Goal: Task Accomplishment & Management: Use online tool/utility

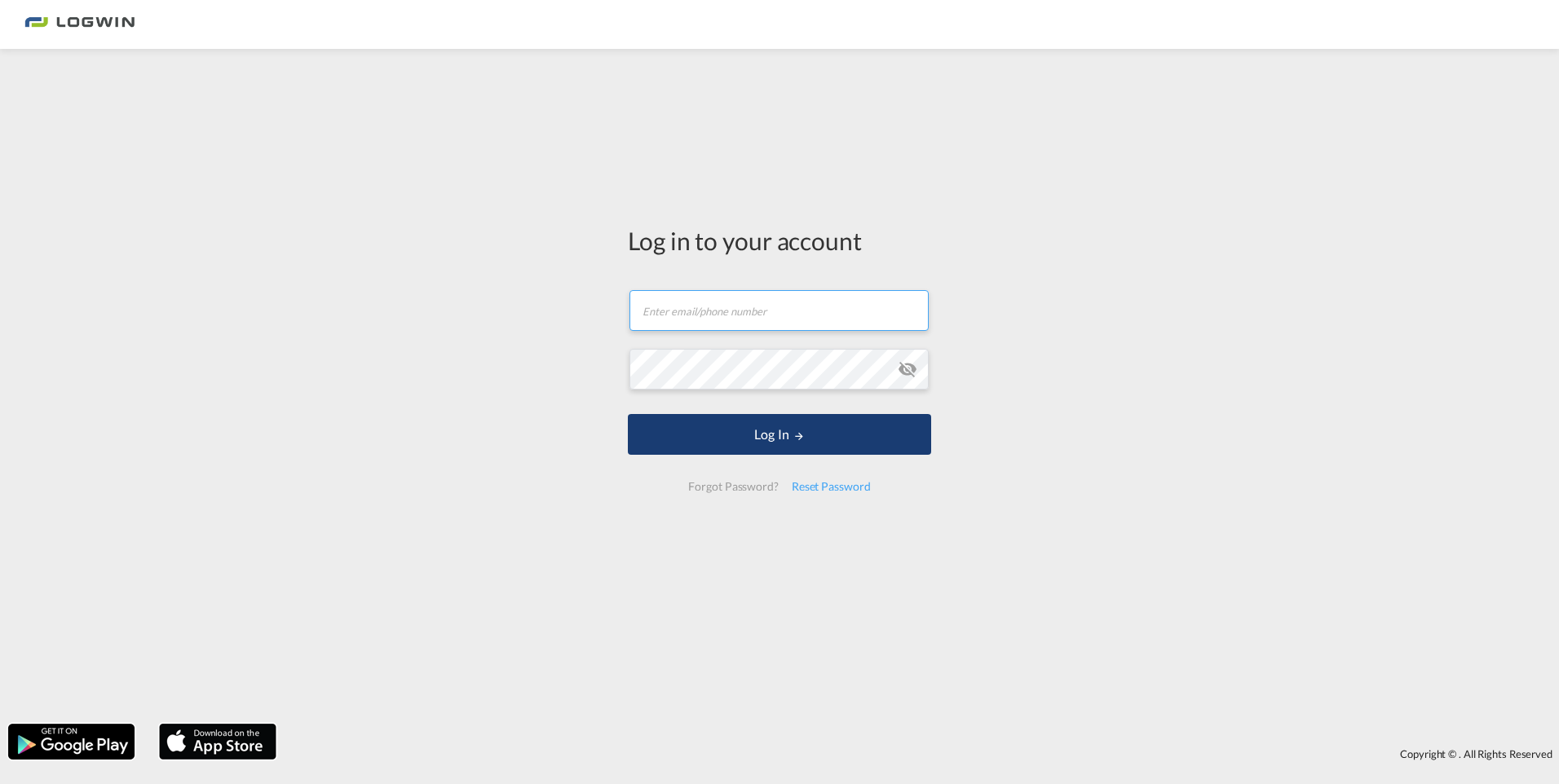
type input "[EMAIL_ADDRESS][DOMAIN_NAME]"
click at [775, 421] on button "Log In" at bounding box center [779, 434] width 303 height 40
